Goal: Check status: Check status

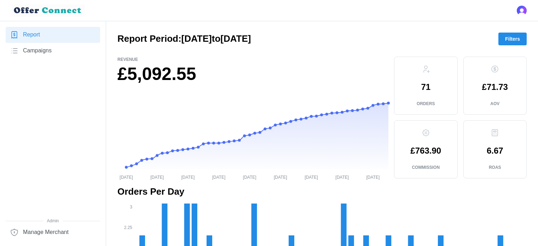
scroll to position [319, 0]
click at [508, 38] on span "Filters" at bounding box center [512, 39] width 15 height 12
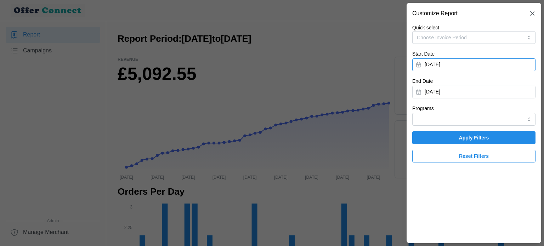
click at [454, 64] on button "[DATE]" at bounding box center [473, 64] width 123 height 13
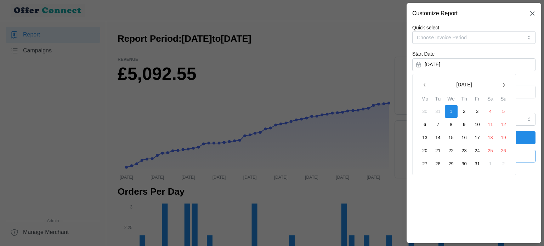
click at [502, 84] on icon "button" at bounding box center [503, 85] width 6 height 6
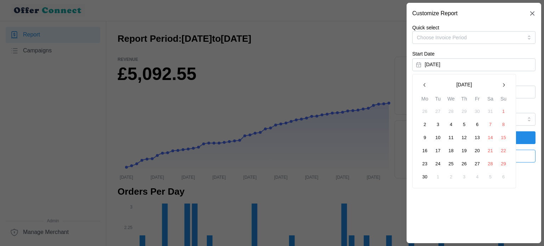
click at [502, 84] on icon "button" at bounding box center [503, 85] width 6 height 6
click at [477, 111] on button "1" at bounding box center [477, 111] width 13 height 13
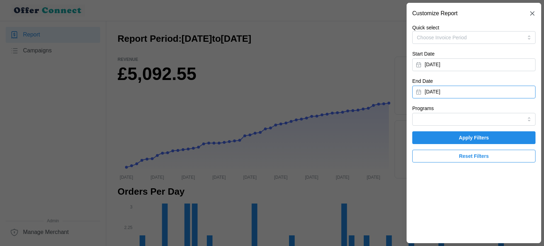
click at [477, 92] on button "[DATE]" at bounding box center [473, 92] width 123 height 13
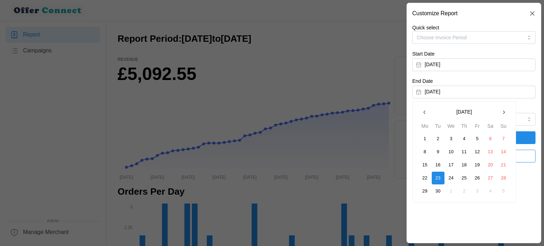
click at [425, 114] on icon "button" at bounding box center [425, 112] width 6 height 6
click at [500, 190] on button "31" at bounding box center [503, 191] width 13 height 13
